Goal: Task Accomplishment & Management: Manage account settings

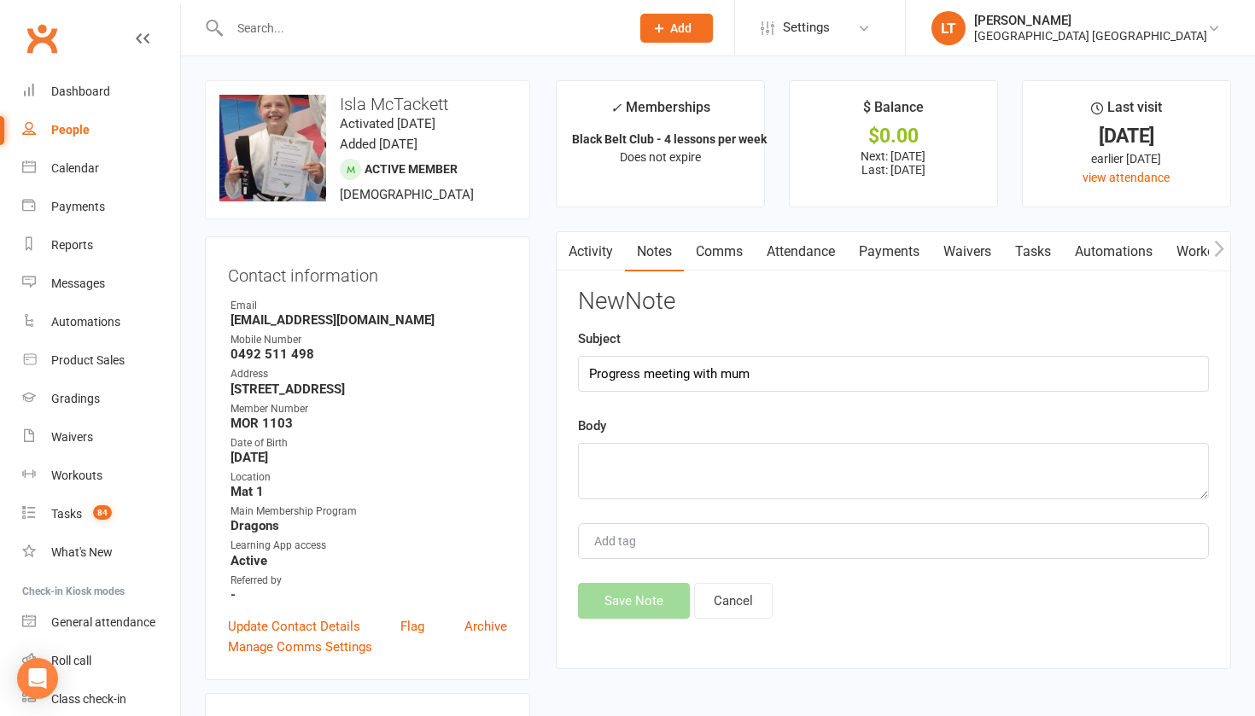
click at [656, 463] on textarea at bounding box center [893, 471] width 631 height 56
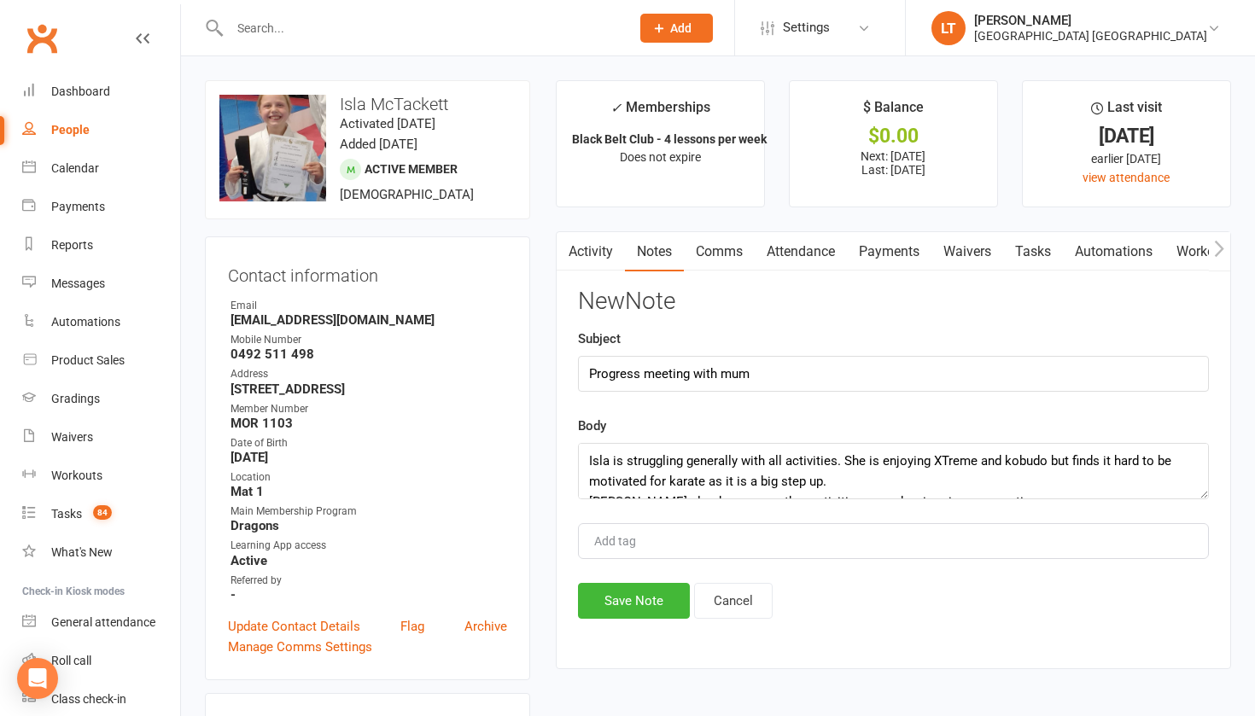
drag, startPoint x: 1029, startPoint y: 481, endPoint x: 487, endPoint y: 357, distance: 555.3
type textarea "Isla is struggling generally with all activities. She is enjoying XTreme and ko…"
click at [606, 596] on button "Save Note" at bounding box center [634, 601] width 112 height 36
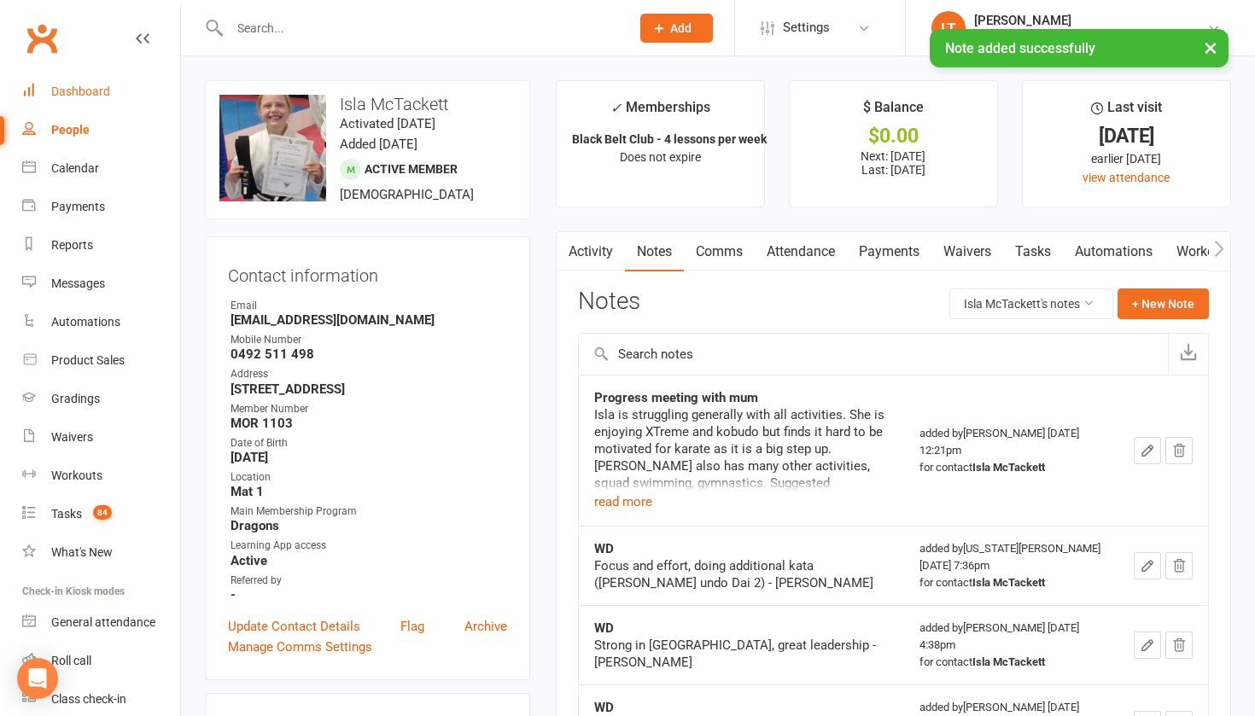
click at [58, 90] on div "Dashboard" at bounding box center [80, 92] width 59 height 14
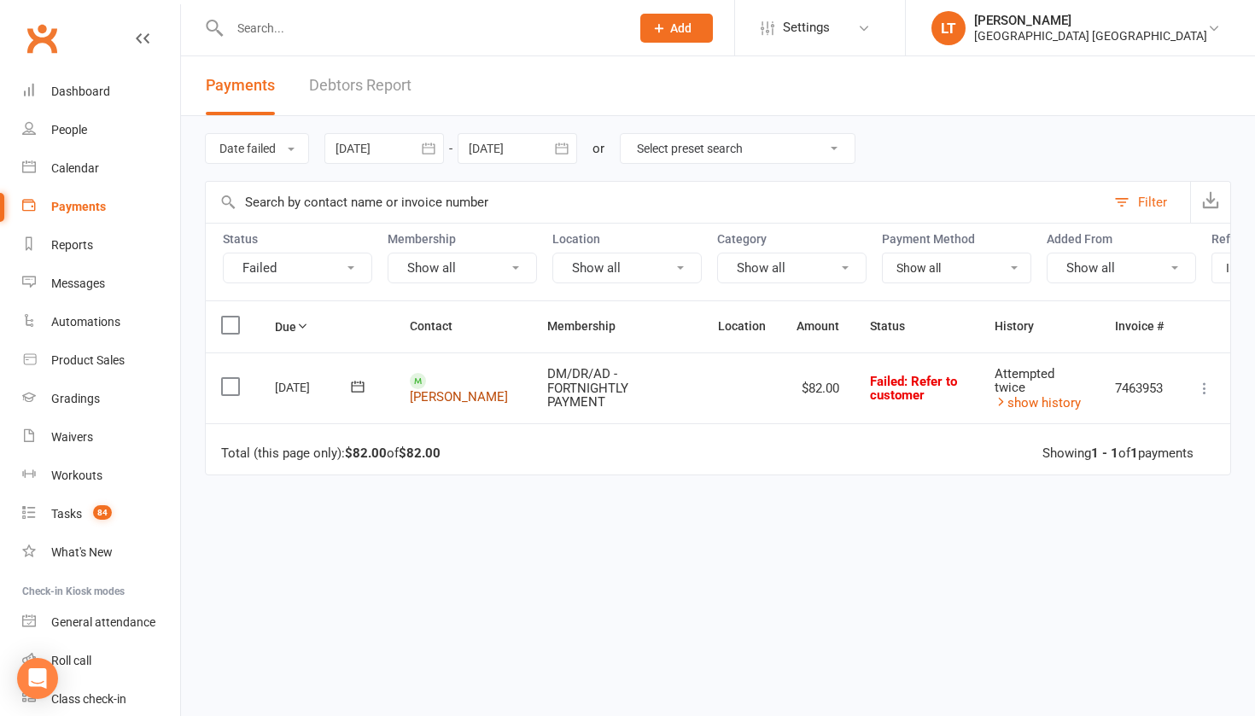
click at [438, 389] on link "[PERSON_NAME]" at bounding box center [459, 396] width 98 height 15
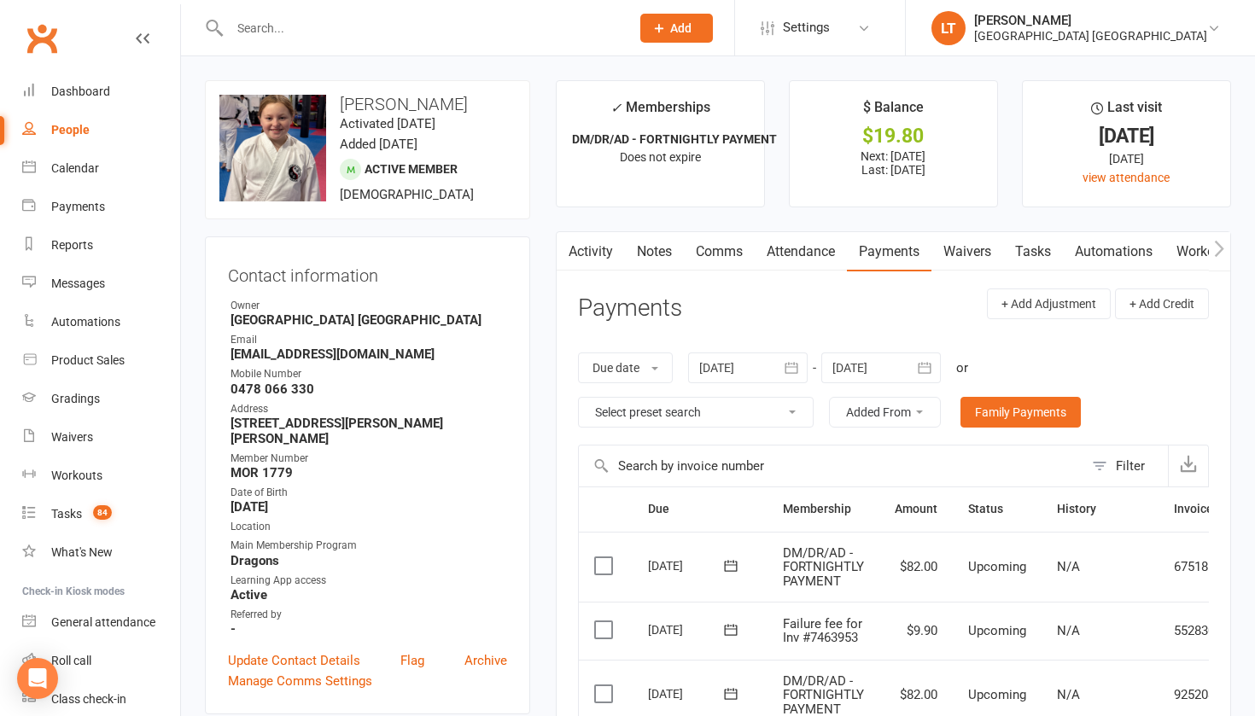
click at [803, 252] on link "Attendance" at bounding box center [801, 251] width 92 height 39
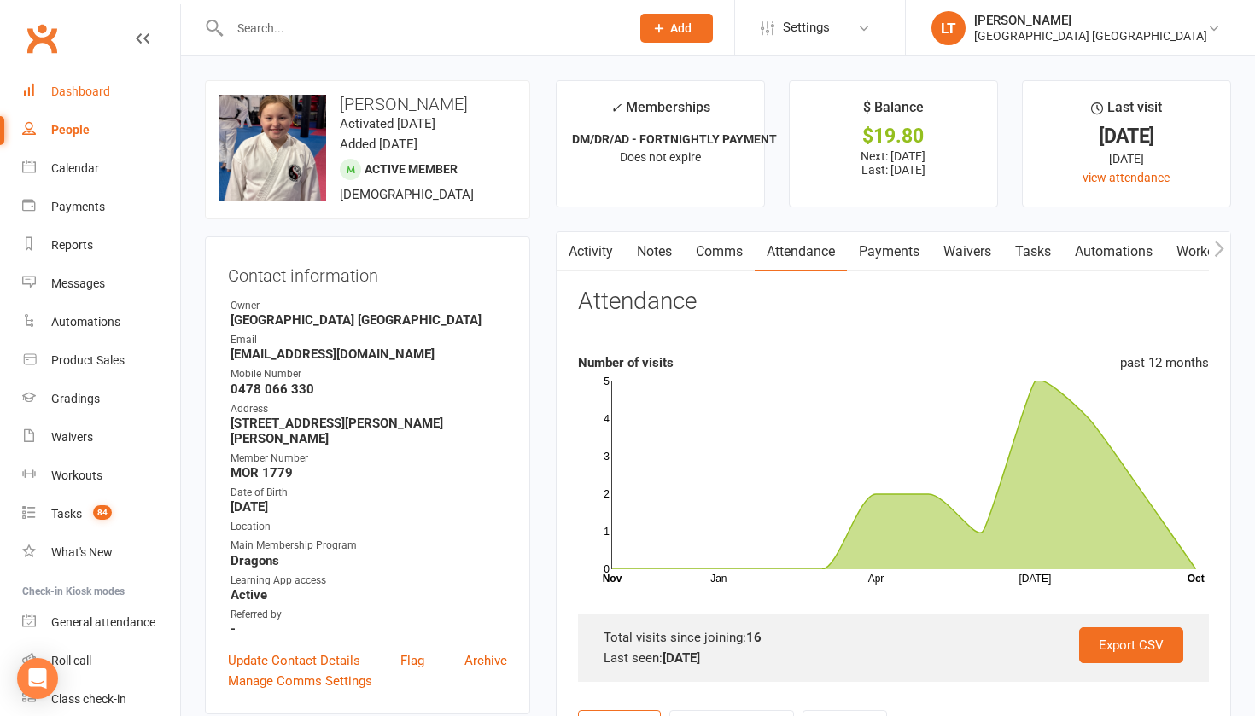
click at [101, 97] on div "Dashboard" at bounding box center [80, 92] width 59 height 14
